Goal: Task Accomplishment & Management: Manage account settings

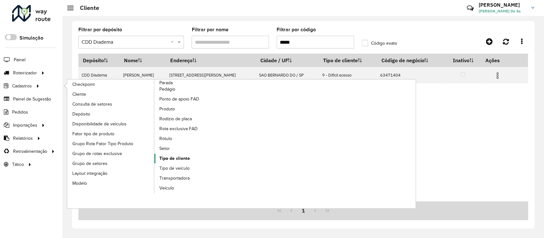
click at [176, 157] on span "Tipo de cliente" at bounding box center [174, 158] width 31 height 7
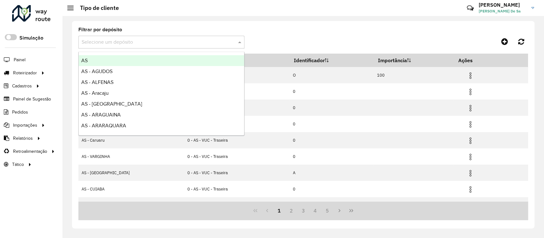
click at [102, 40] on input "text" at bounding box center [155, 43] width 147 height 8
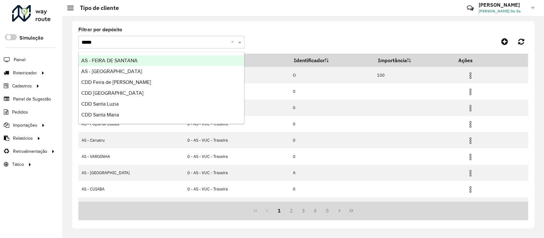
type input "*****"
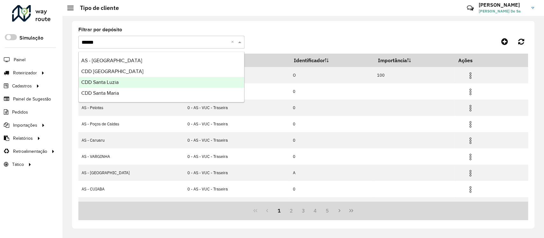
click at [111, 82] on span "CDD Santa Luzia" at bounding box center [99, 81] width 37 height 5
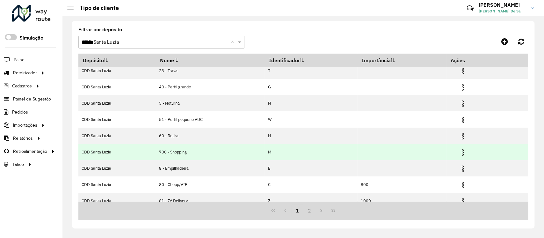
scroll to position [61, 0]
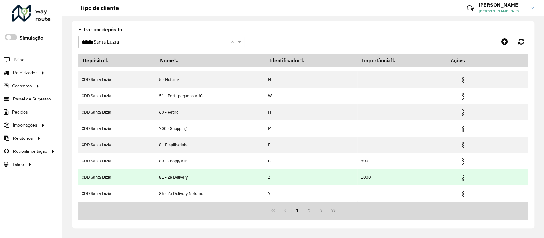
click at [460, 177] on img at bounding box center [463, 178] width 8 height 8
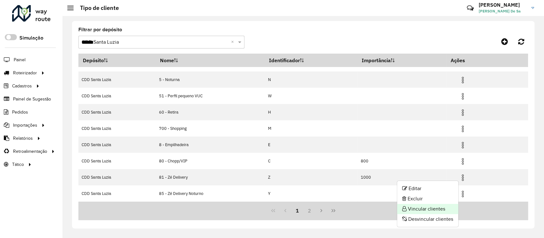
click at [431, 207] on li "Vincular clientes" at bounding box center [427, 209] width 61 height 10
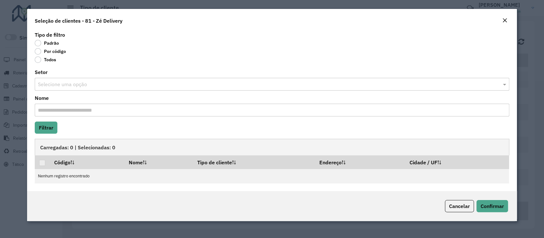
click at [37, 50] on label "Por código" at bounding box center [50, 51] width 31 height 6
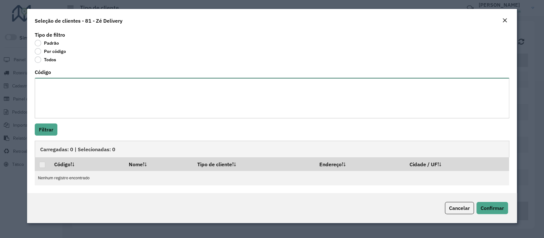
click at [44, 97] on textarea "Código" at bounding box center [272, 98] width 474 height 40
paste textarea "***** ***** ***** ***** ***** ***** ***** ***** ***** ***** ***** ***** ***** *…"
type textarea "***** ***** ***** ***** ***** ***** ***** ***** ***** ***** ***** ***** ***** *…"
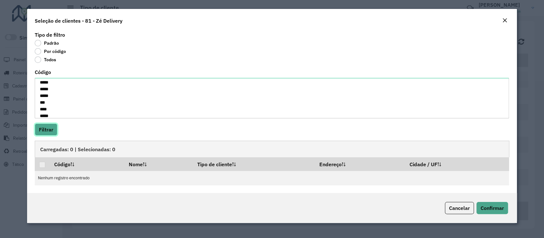
click at [48, 128] on button "Filtrar" at bounding box center [46, 129] width 23 height 12
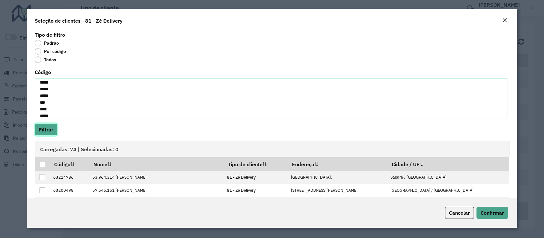
scroll to position [66, 0]
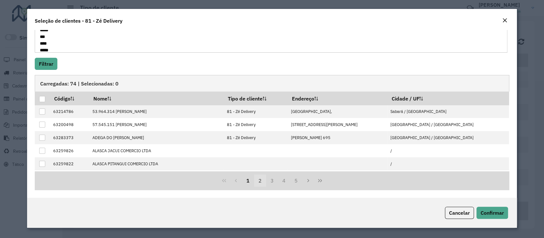
click at [259, 180] on button "2" at bounding box center [260, 180] width 12 height 12
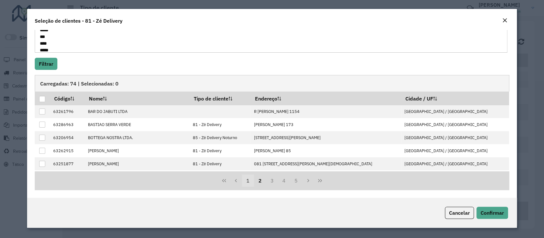
click at [245, 181] on button "1" at bounding box center [248, 180] width 12 height 12
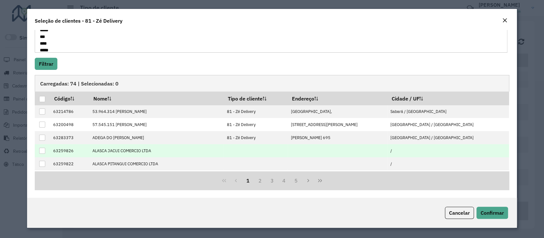
click at [42, 152] on div at bounding box center [42, 150] width 6 height 6
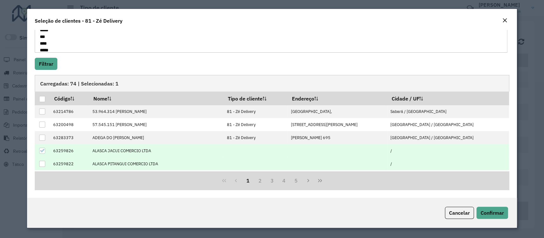
click at [45, 163] on div at bounding box center [42, 164] width 6 height 6
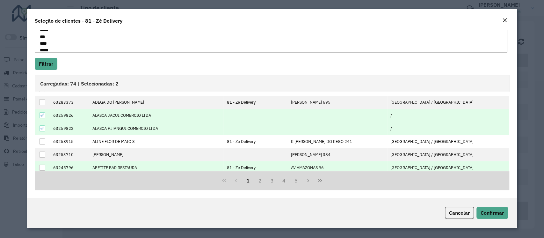
scroll to position [56, 0]
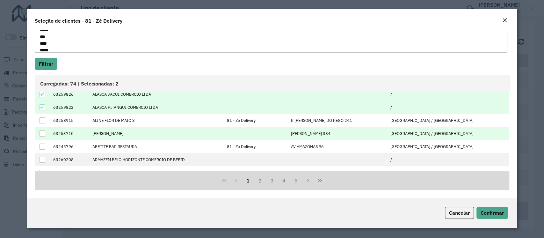
click at [42, 132] on div at bounding box center [42, 133] width 6 height 6
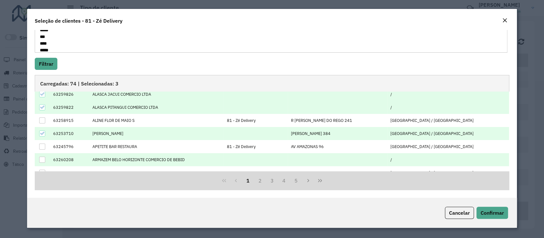
click at [43, 159] on div at bounding box center [42, 159] width 6 height 6
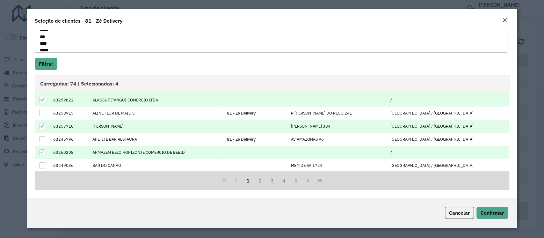
scroll to position [64, 0]
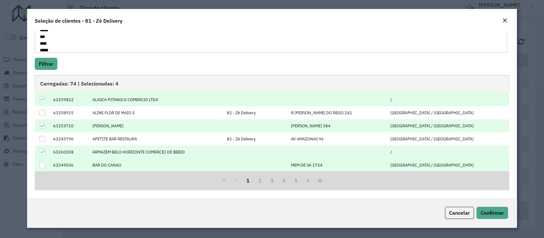
click at [42, 164] on div at bounding box center [42, 165] width 6 height 6
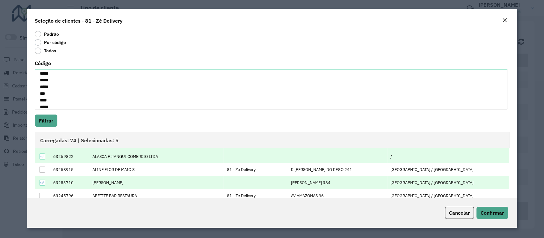
scroll to position [66, 0]
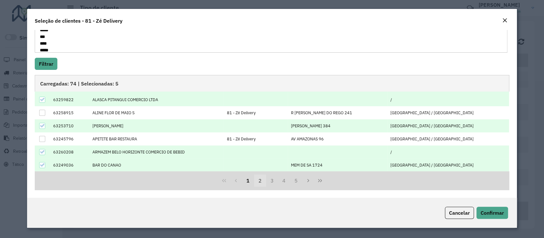
click at [258, 181] on button "2" at bounding box center [260, 180] width 12 height 12
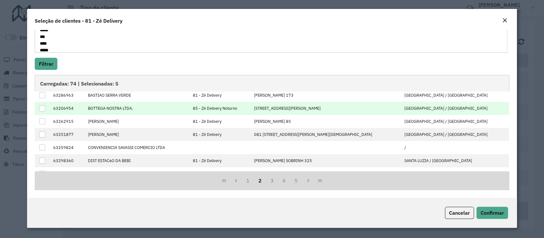
scroll to position [0, 0]
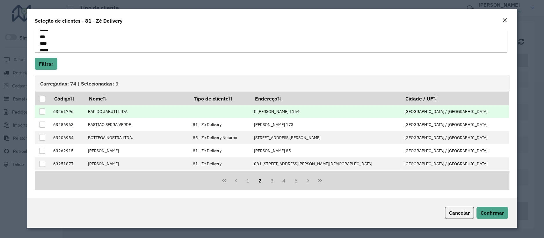
click at [41, 112] on div at bounding box center [42, 111] width 6 height 6
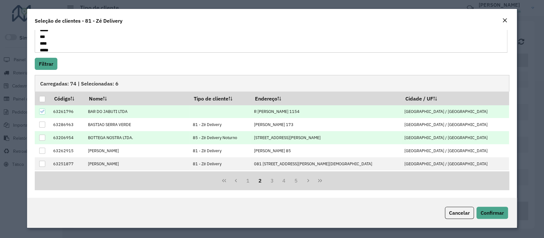
scroll to position [56, 0]
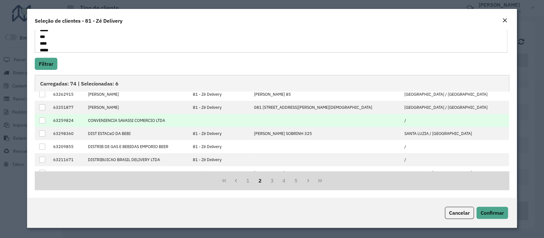
click at [45, 121] on div at bounding box center [42, 120] width 6 height 6
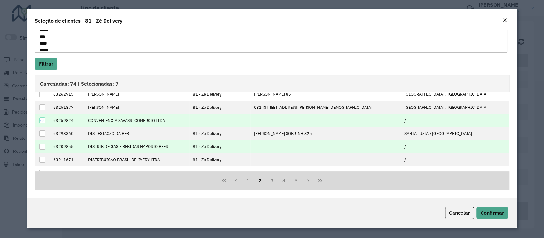
click at [39, 148] on div at bounding box center [42, 146] width 6 height 6
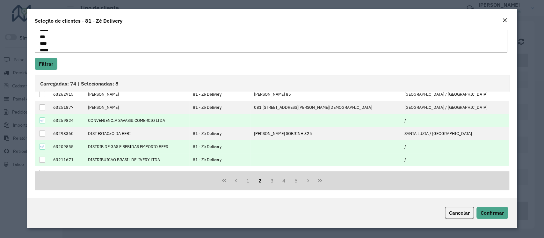
click at [42, 154] on td at bounding box center [42, 159] width 15 height 13
click at [41, 157] on div at bounding box center [42, 159] width 6 height 6
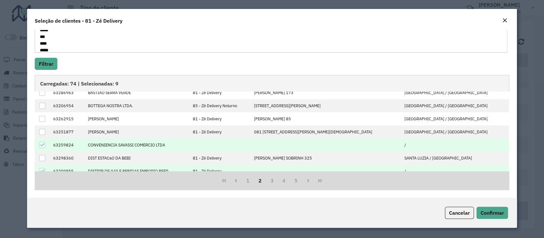
scroll to position [64, 0]
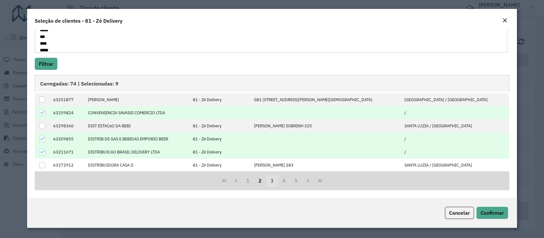
click at [271, 183] on button "3" at bounding box center [272, 180] width 12 height 12
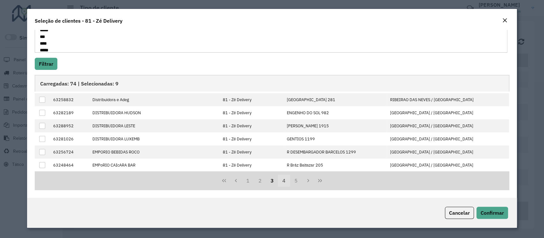
click at [284, 182] on button "4" at bounding box center [284, 180] width 12 height 12
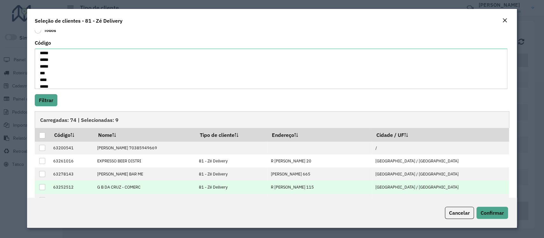
scroll to position [9, 0]
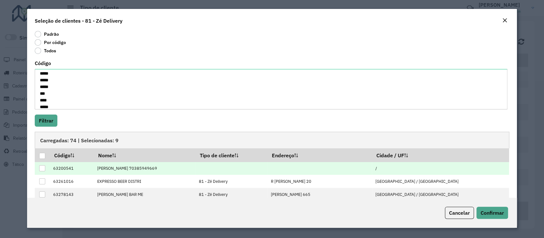
click at [45, 169] on div at bounding box center [42, 168] width 6 height 6
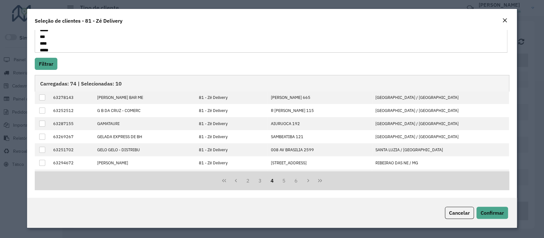
scroll to position [64, 0]
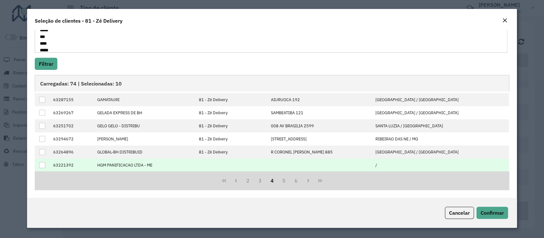
click at [43, 165] on div at bounding box center [42, 165] width 6 height 6
click at [281, 181] on button "5" at bounding box center [284, 180] width 12 height 12
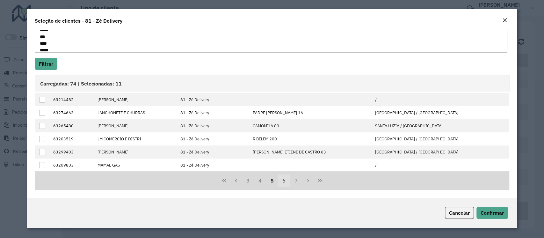
click at [284, 179] on button "6" at bounding box center [284, 180] width 12 height 12
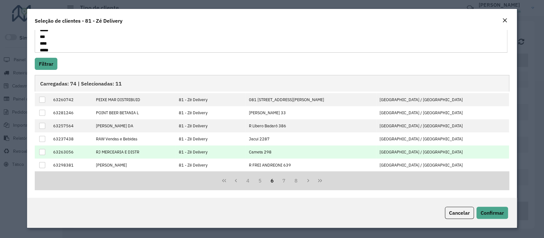
scroll to position [0, 0]
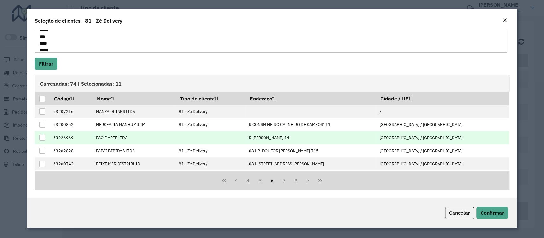
click at [44, 137] on div at bounding box center [42, 137] width 6 height 6
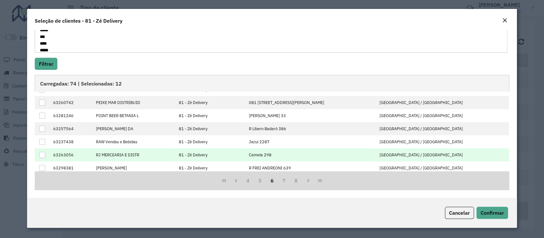
scroll to position [64, 0]
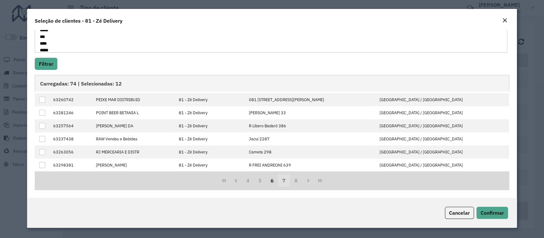
click at [282, 180] on button "7" at bounding box center [284, 180] width 12 height 12
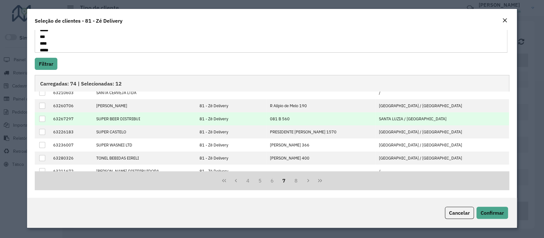
scroll to position [0, 0]
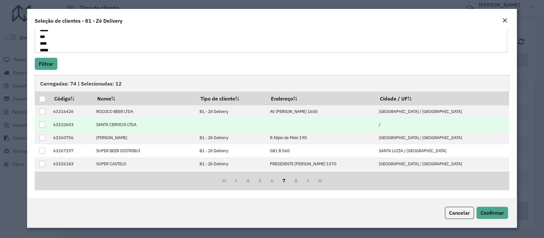
click at [42, 126] on div at bounding box center [42, 124] width 6 height 6
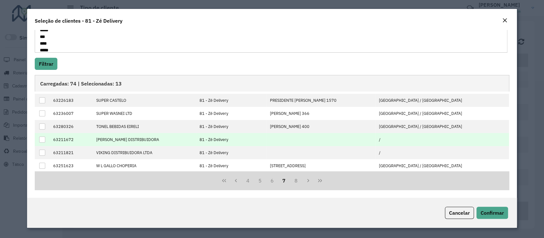
scroll to position [64, 0]
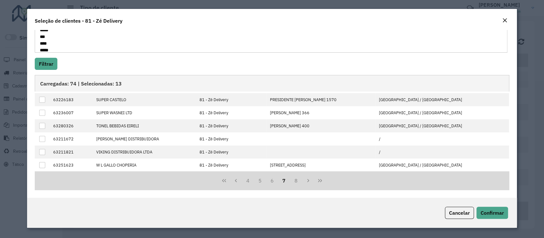
drag, startPoint x: 289, startPoint y: 179, endPoint x: 282, endPoint y: 175, distance: 7.6
click at [290, 179] on button "8" at bounding box center [296, 180] width 12 height 12
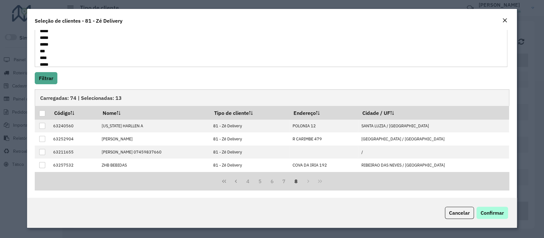
drag, startPoint x: 486, startPoint y: 219, endPoint x: 483, endPoint y: 213, distance: 7.0
click at [486, 218] on div "Cancelar Confirmar" at bounding box center [271, 213] width 489 height 30
click at [483, 212] on span "Confirmar" at bounding box center [491, 212] width 23 height 6
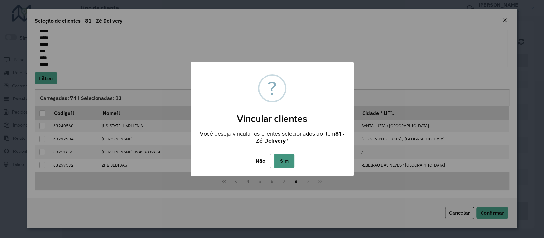
click at [291, 162] on button "Sim" at bounding box center [284, 161] width 20 height 15
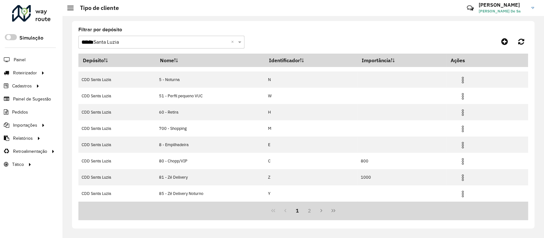
click at [482, 9] on span "DANILO Sampaio De Sa" at bounding box center [502, 11] width 48 height 6
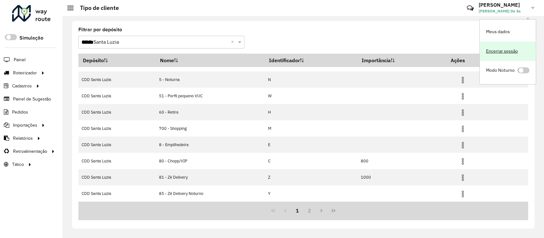
click at [489, 52] on link "Encerrar sessão" at bounding box center [507, 50] width 56 height 19
